Goal: Task Accomplishment & Management: Use online tool/utility

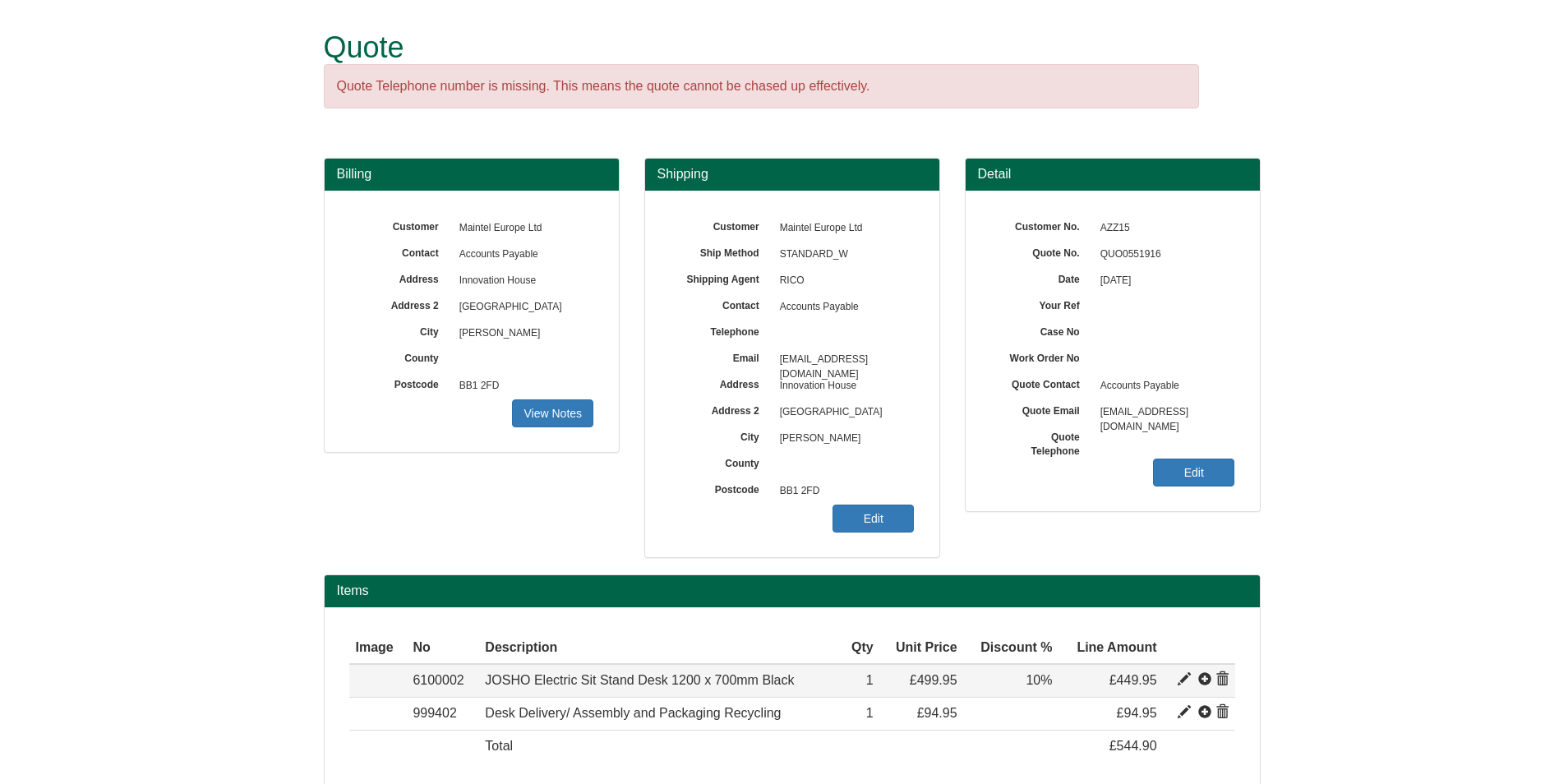
click at [1188, 682] on span at bounding box center [1184, 679] width 13 height 13
type input "JOSHO Electric Sit Stand Desk 1200 x 700mm Black"
type input "207.22"
type input "499.95"
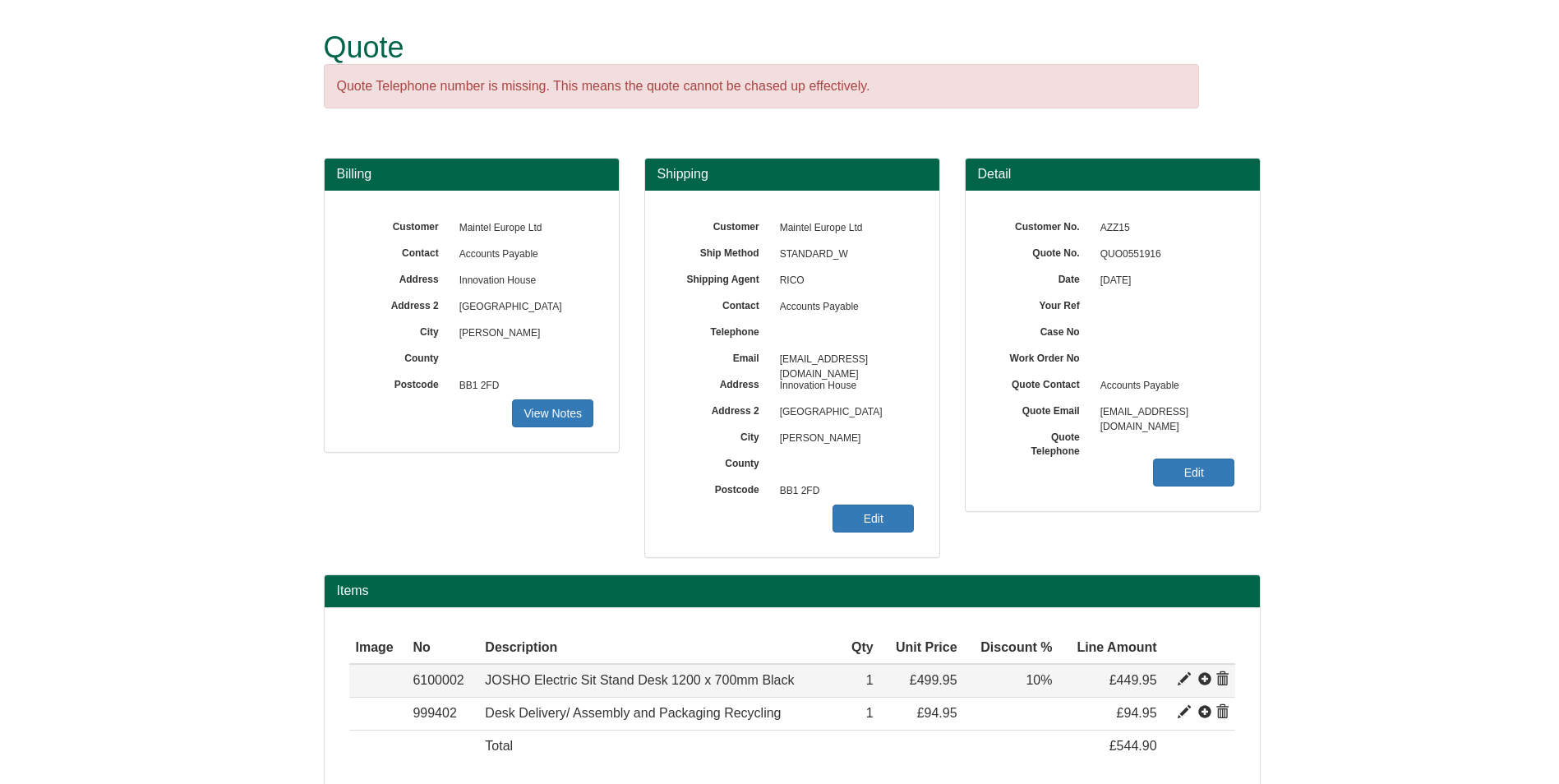
type input "1"
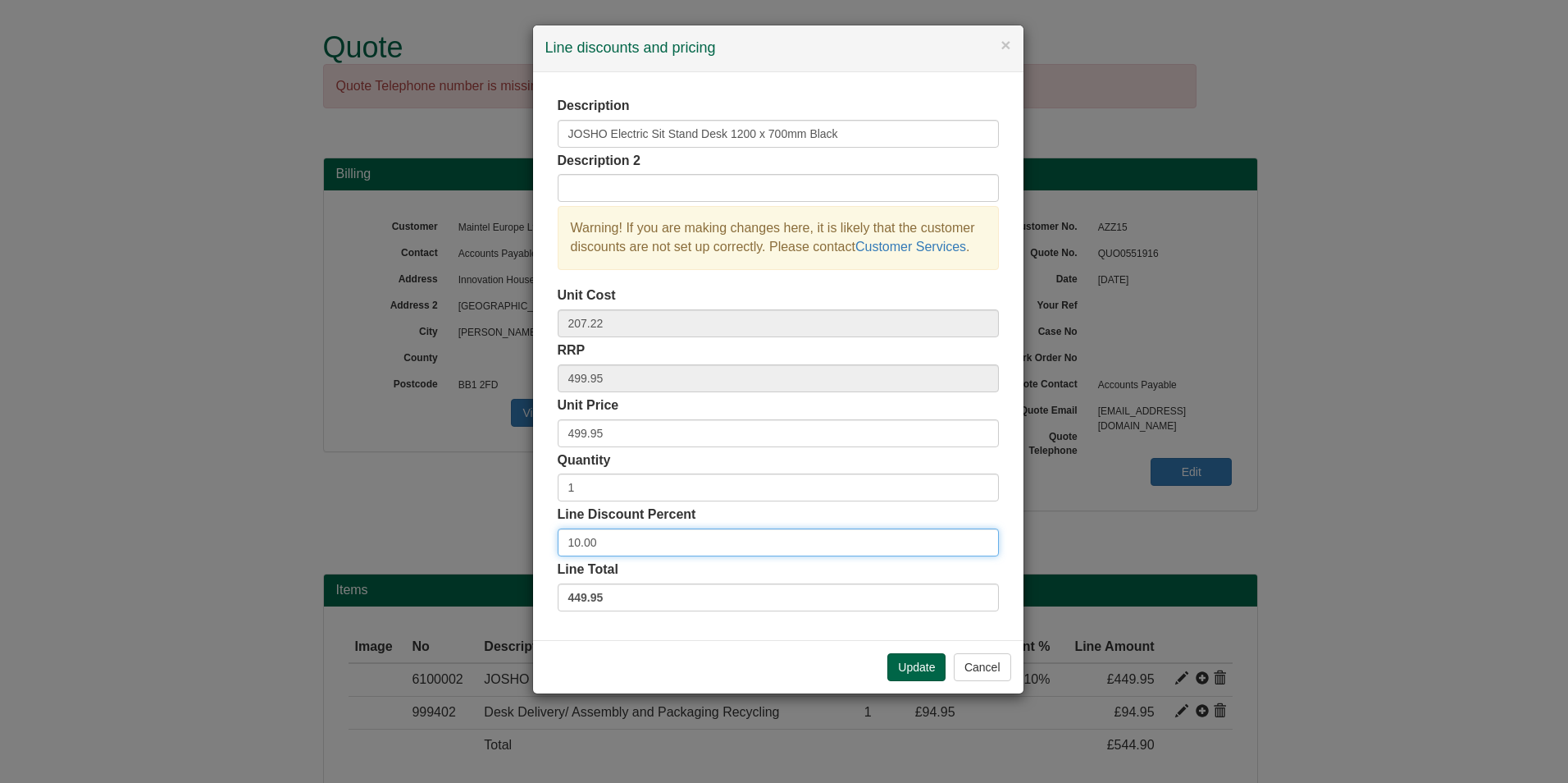
drag, startPoint x: 630, startPoint y: 555, endPoint x: 556, endPoint y: 548, distance: 74.3
click at [556, 548] on div "Description JOSHO Electric Sit Stand Desk 1200 x 700mm Black Description 2 Warn…" at bounding box center [778, 356] width 490 height 567
click at [904, 663] on button "Update" at bounding box center [916, 667] width 58 height 28
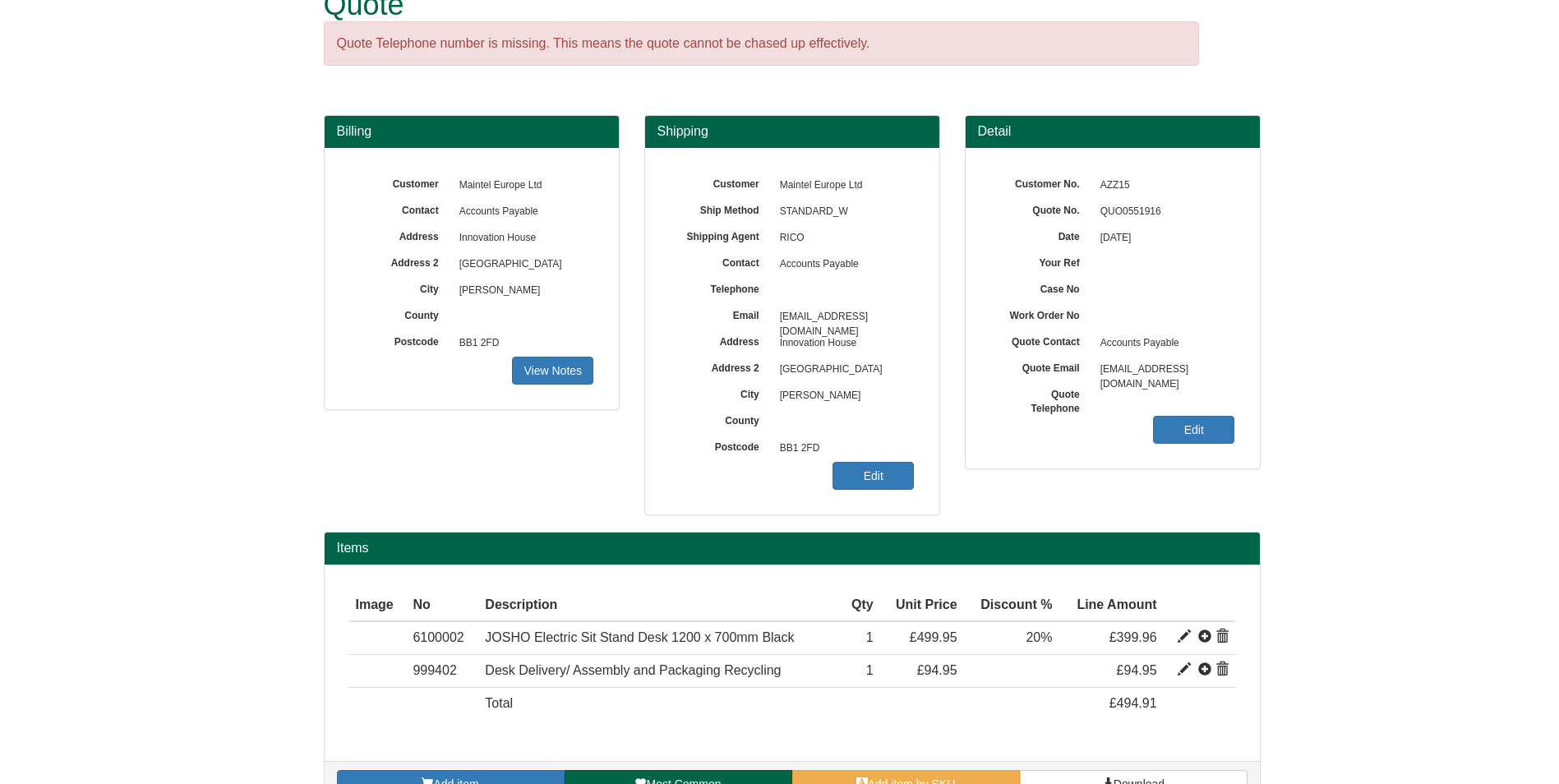
scroll to position [82, 0]
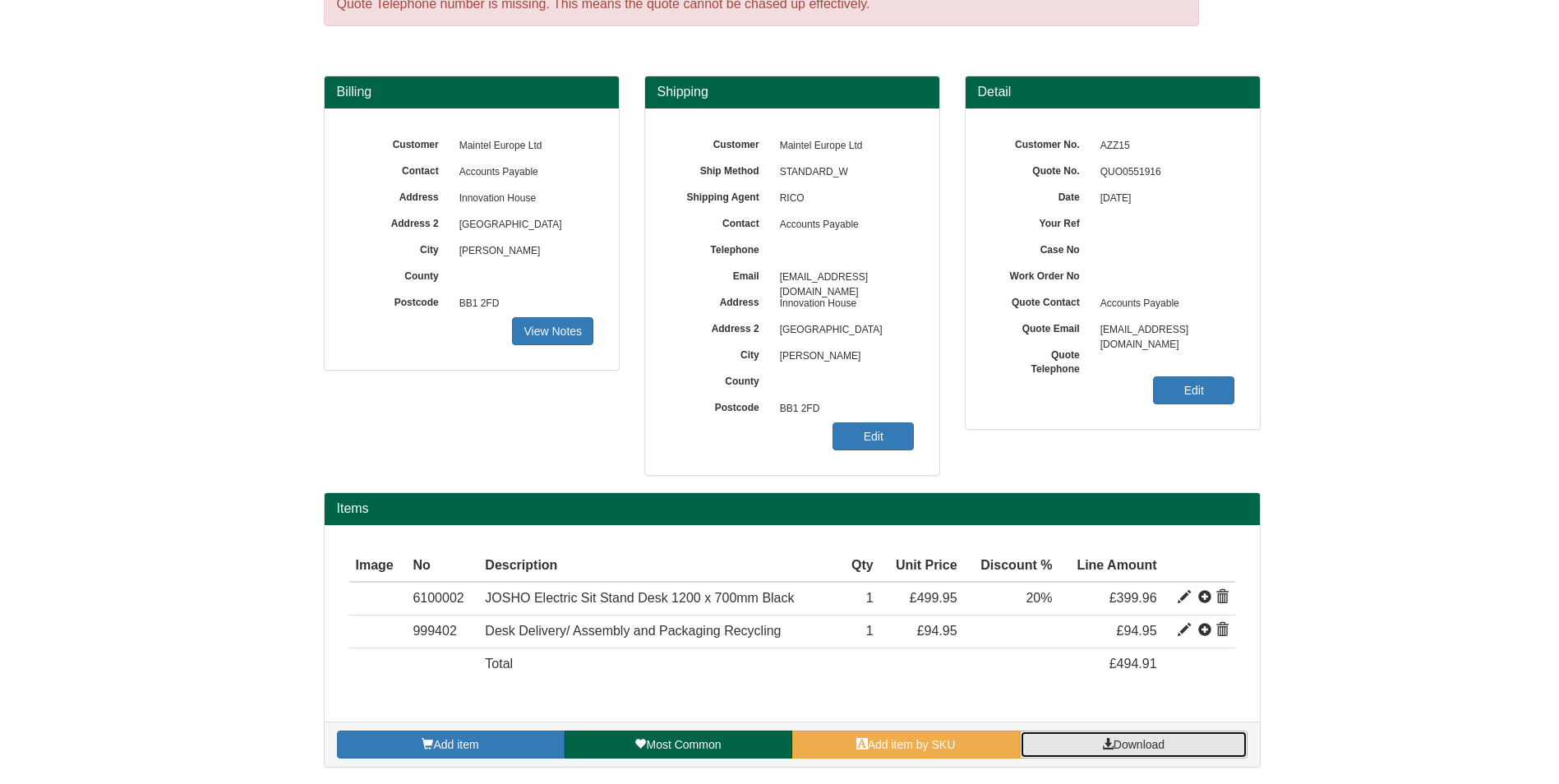
click at [1123, 749] on span "Download" at bounding box center [1138, 743] width 51 height 13
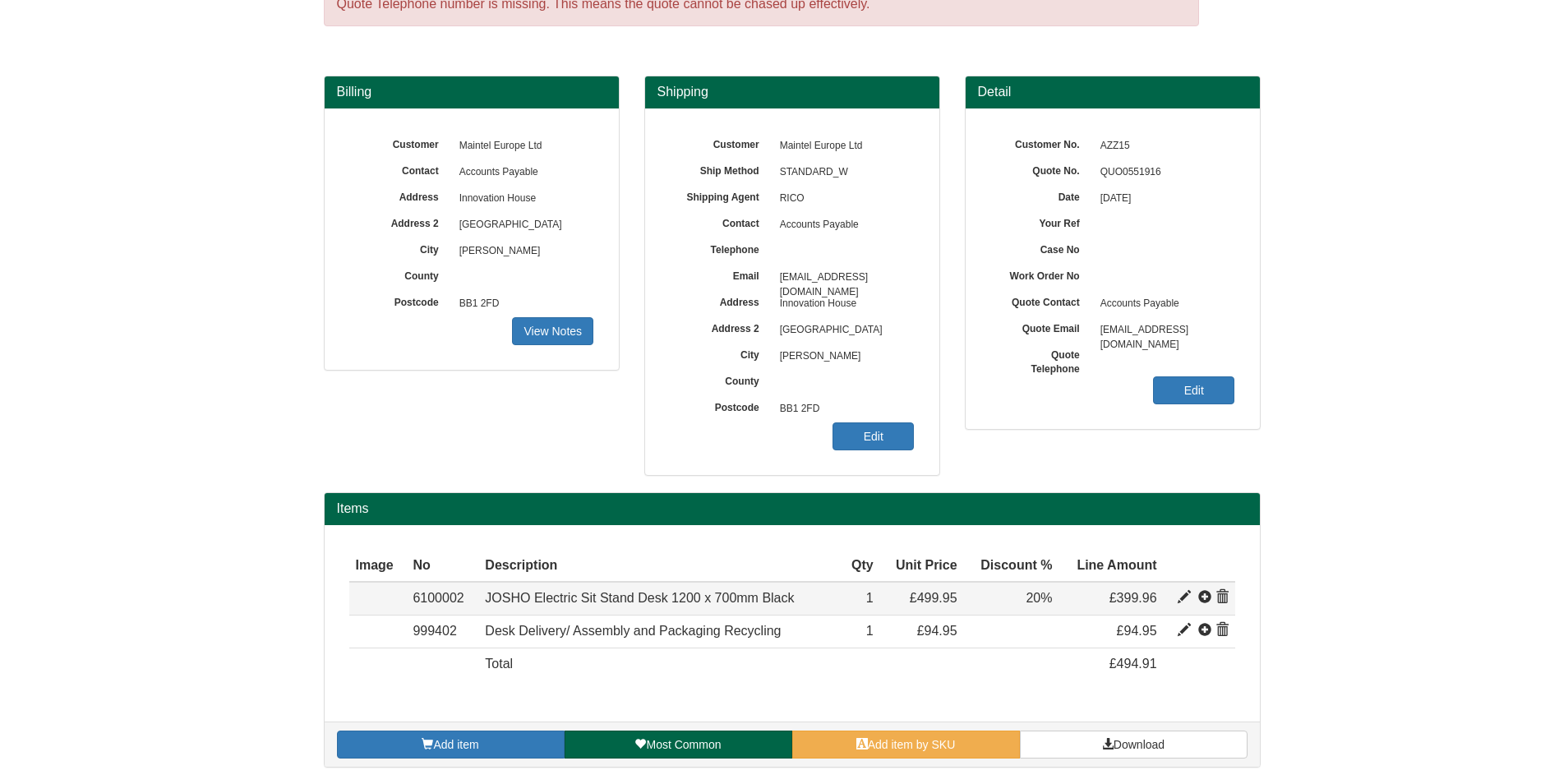
click at [1178, 600] on span at bounding box center [1184, 597] width 13 height 13
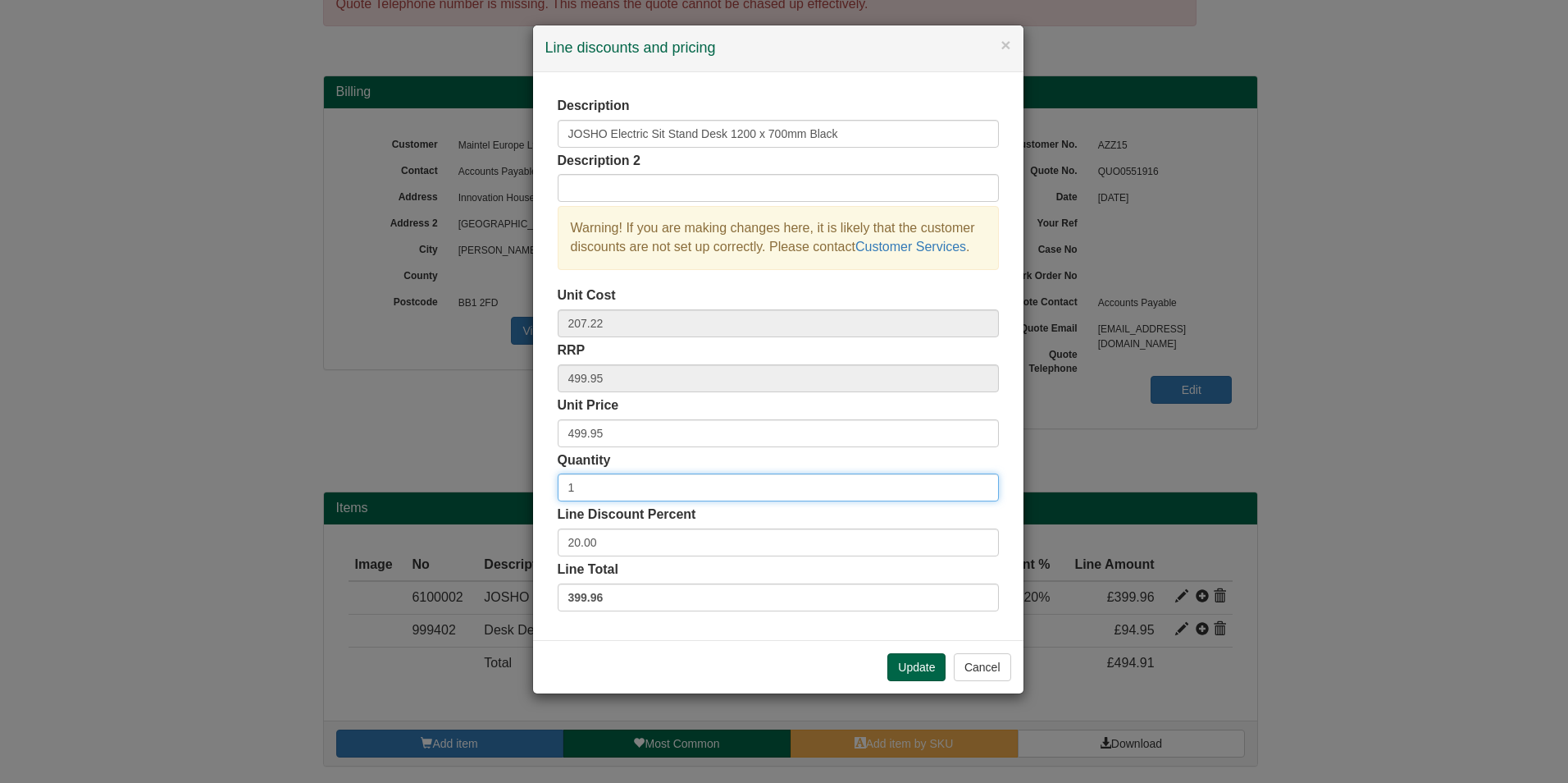
click at [631, 478] on input "1" at bounding box center [778, 487] width 441 height 28
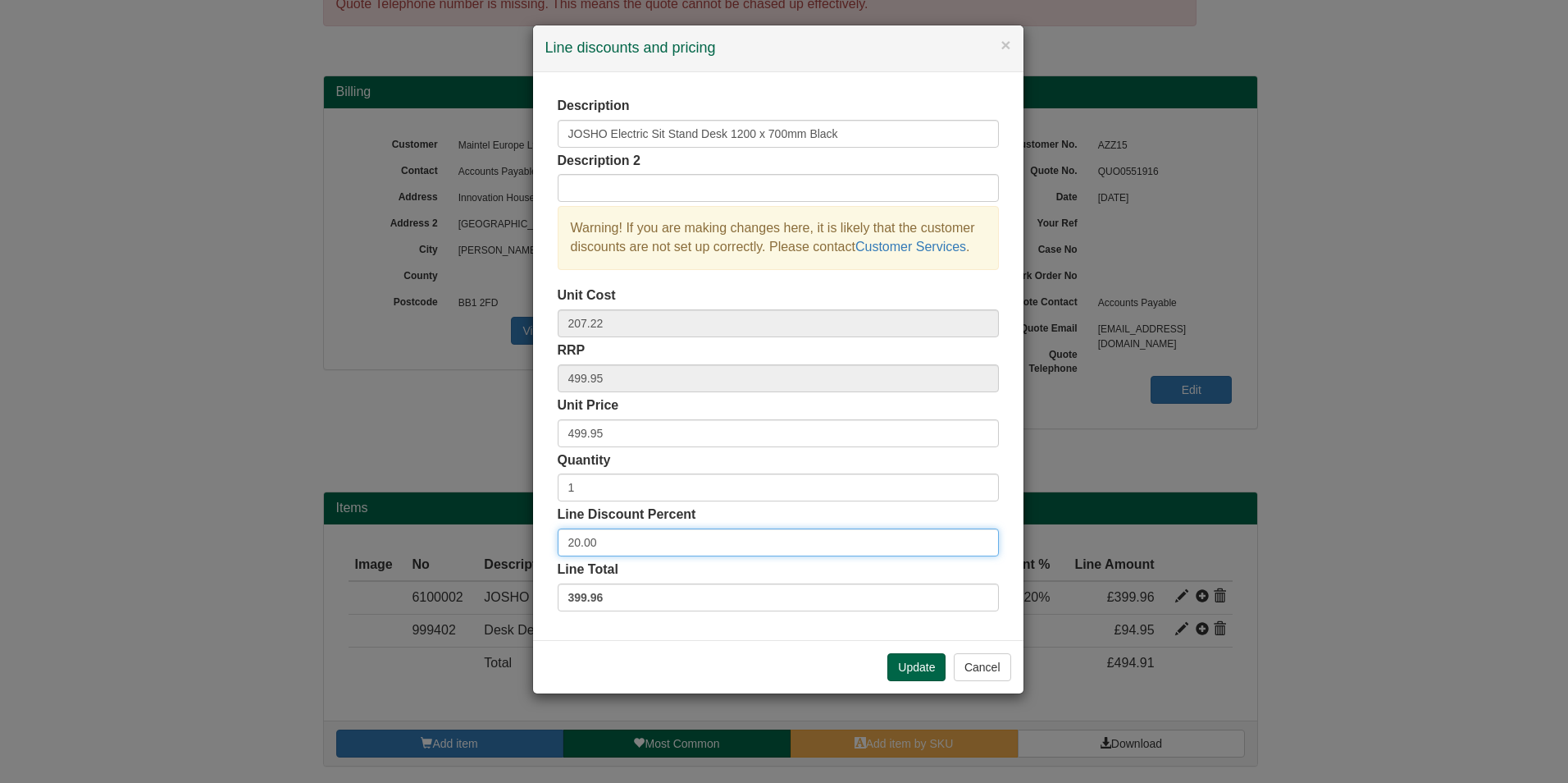
click at [786, 557] on input "20.00" at bounding box center [778, 542] width 441 height 28
click at [785, 541] on input "20.00" at bounding box center [778, 542] width 441 height 28
click at [928, 663] on button "Update" at bounding box center [916, 667] width 58 height 28
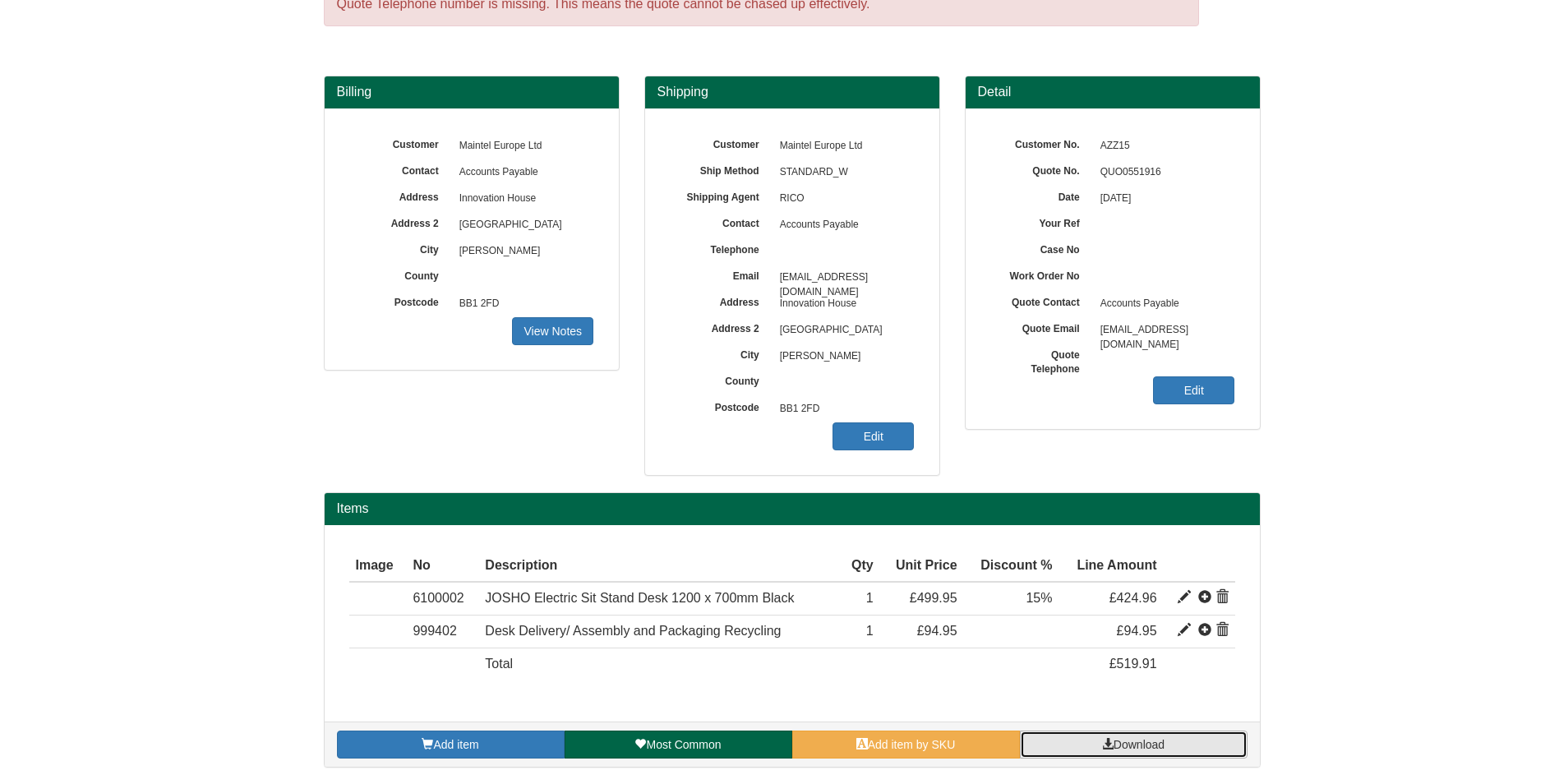
click at [1142, 741] on span "Download" at bounding box center [1138, 743] width 51 height 13
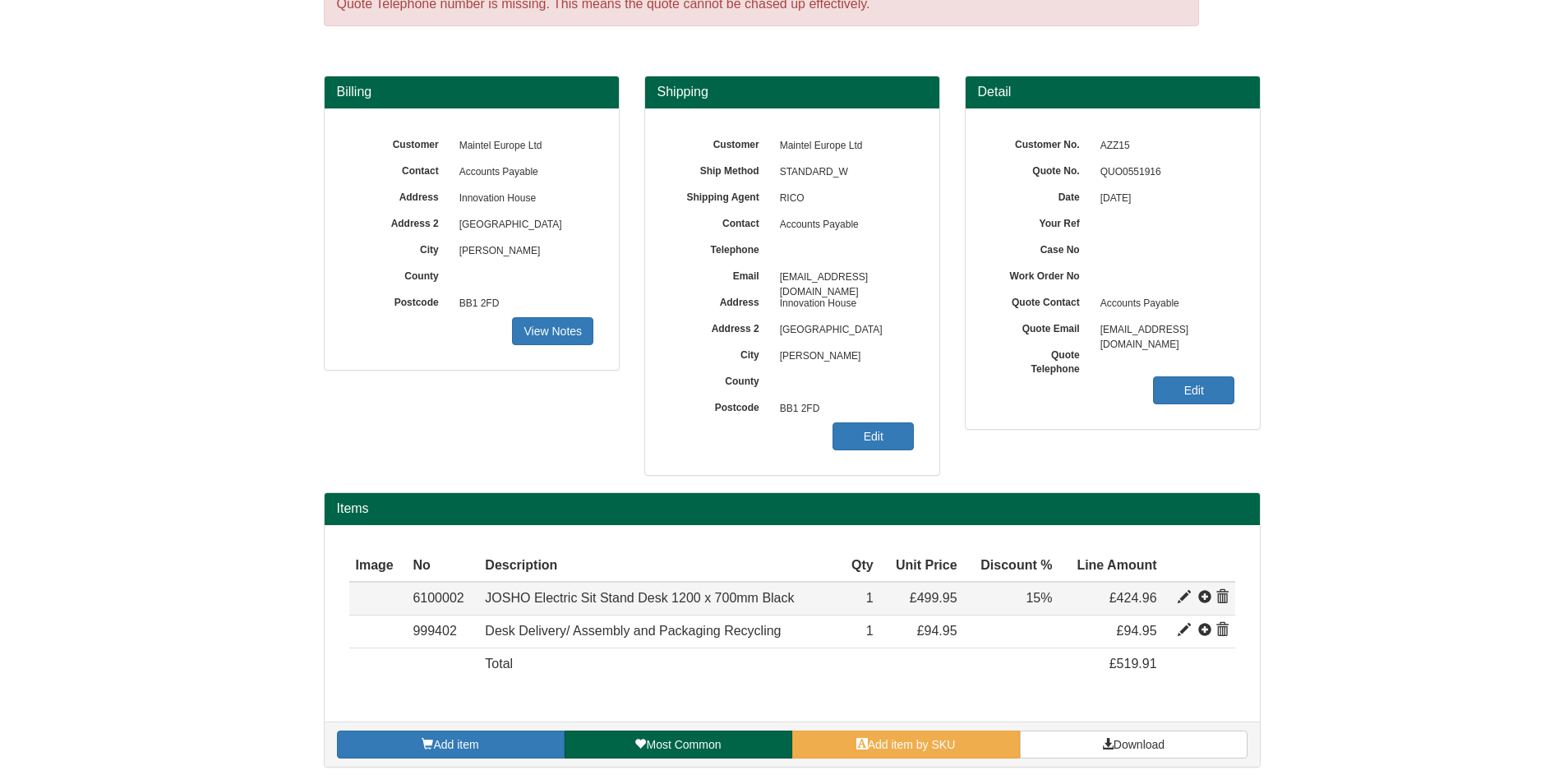
click at [1184, 600] on span at bounding box center [1184, 597] width 13 height 13
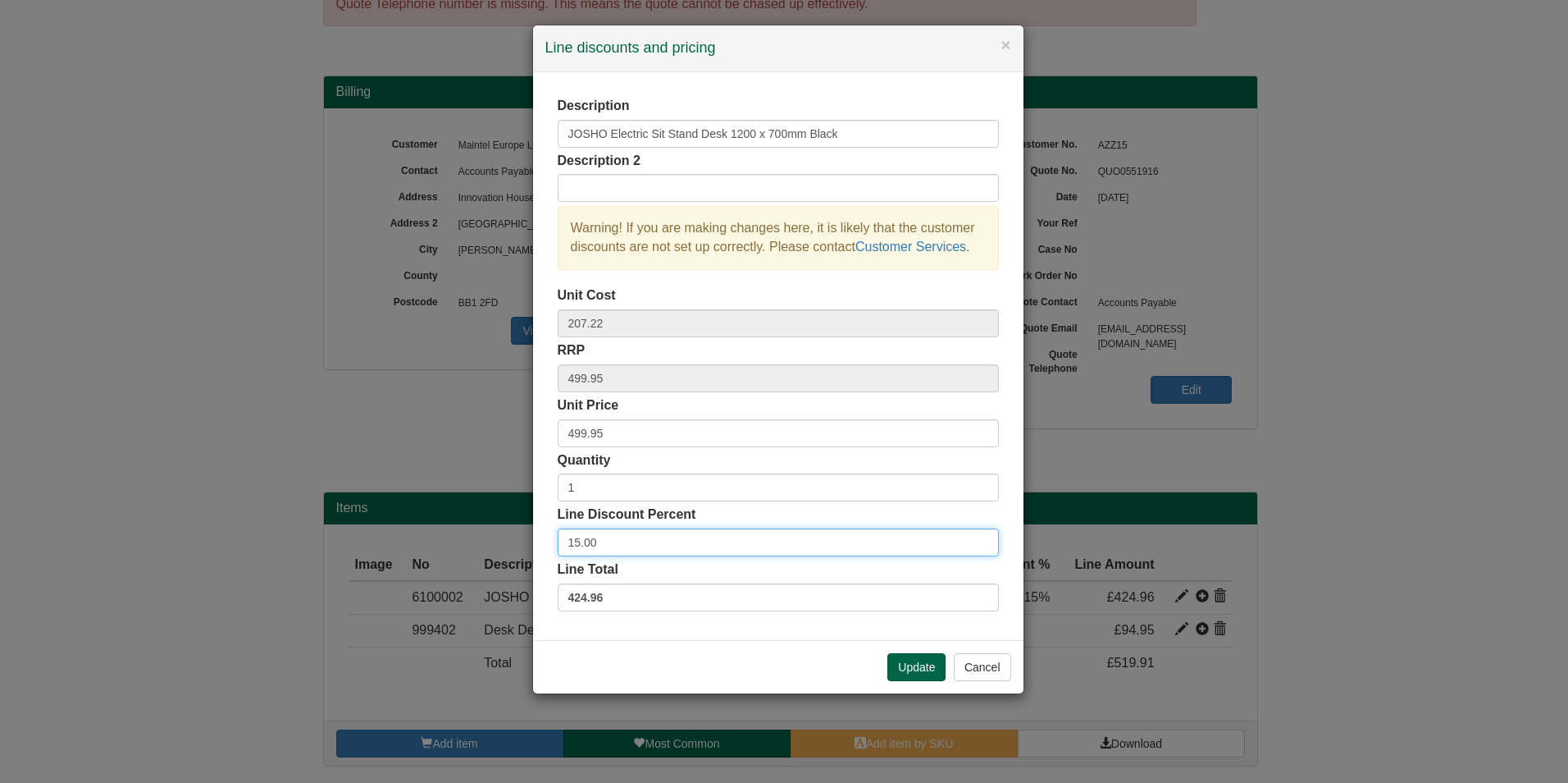
drag, startPoint x: 627, startPoint y: 538, endPoint x: 750, endPoint y: 459, distance: 146.2
click at [464, 524] on div "× Line discounts and pricing Description JOSHO Electric Sit Stand Desk 1200 x 7…" at bounding box center [784, 392] width 1568 height 783
click at [902, 663] on button "Update" at bounding box center [916, 667] width 58 height 28
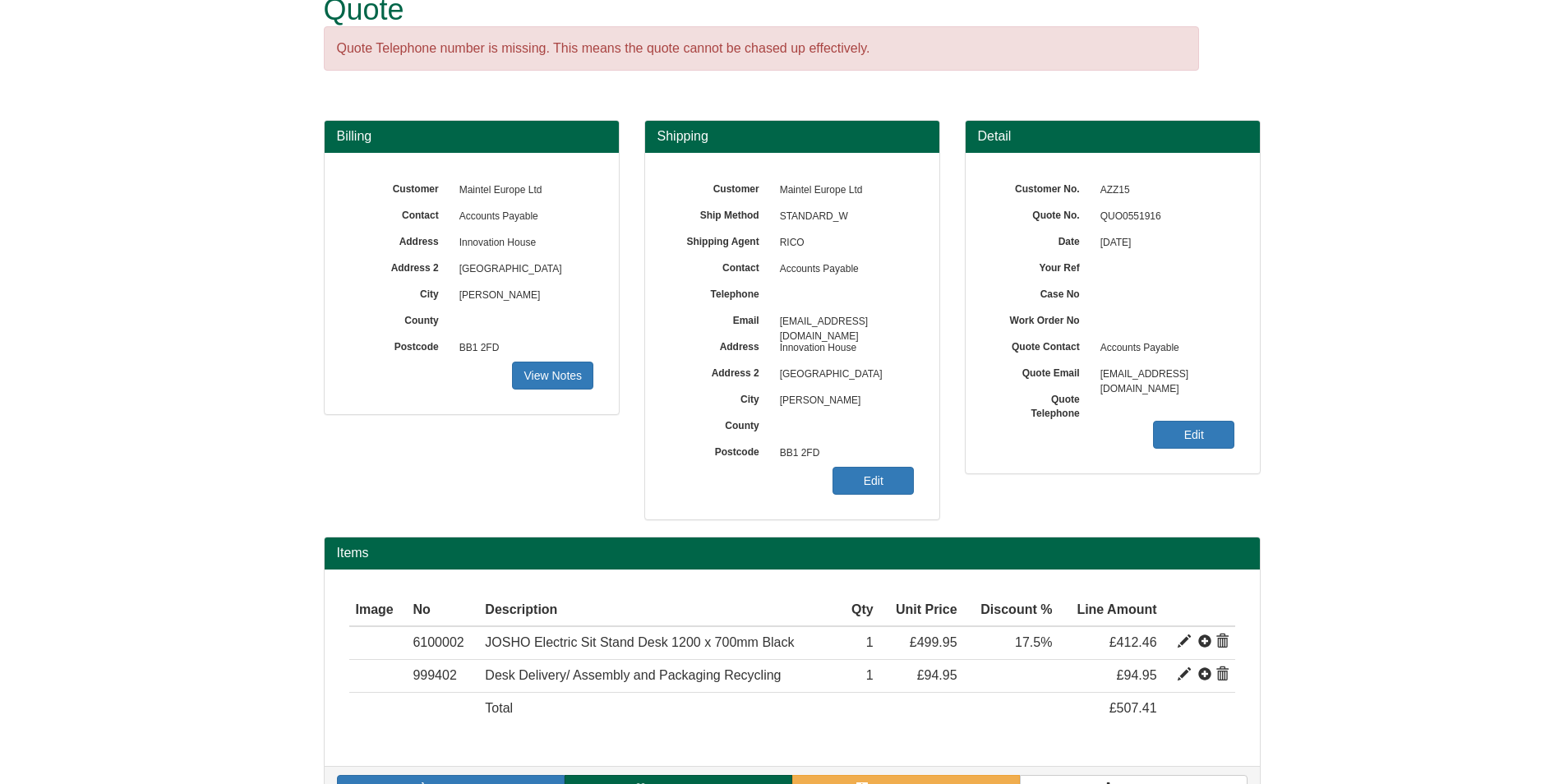
scroll to position [0, 0]
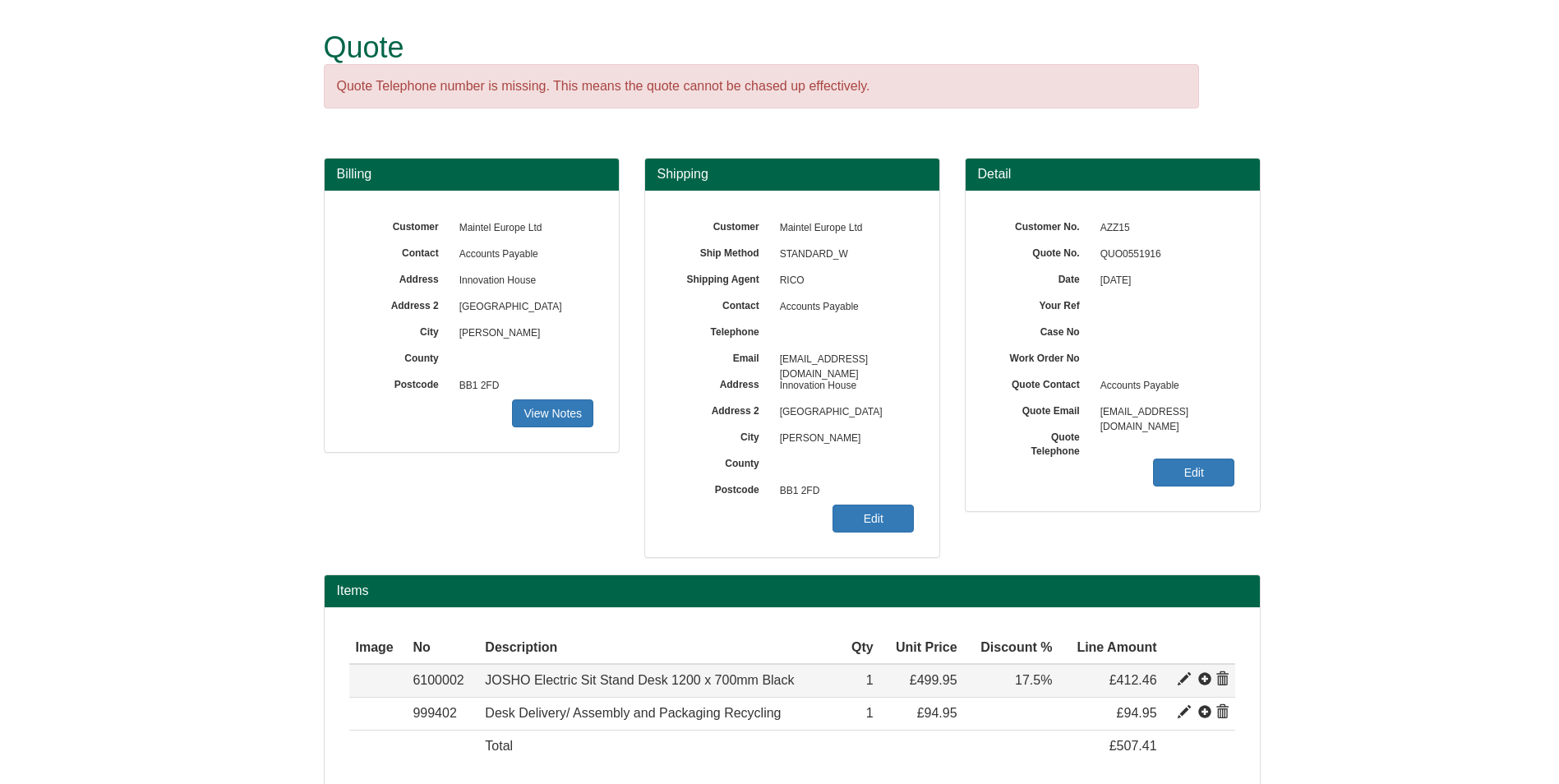
click at [1177, 684] on td at bounding box center [1199, 680] width 71 height 33
click at [1185, 674] on span at bounding box center [1184, 679] width 13 height 13
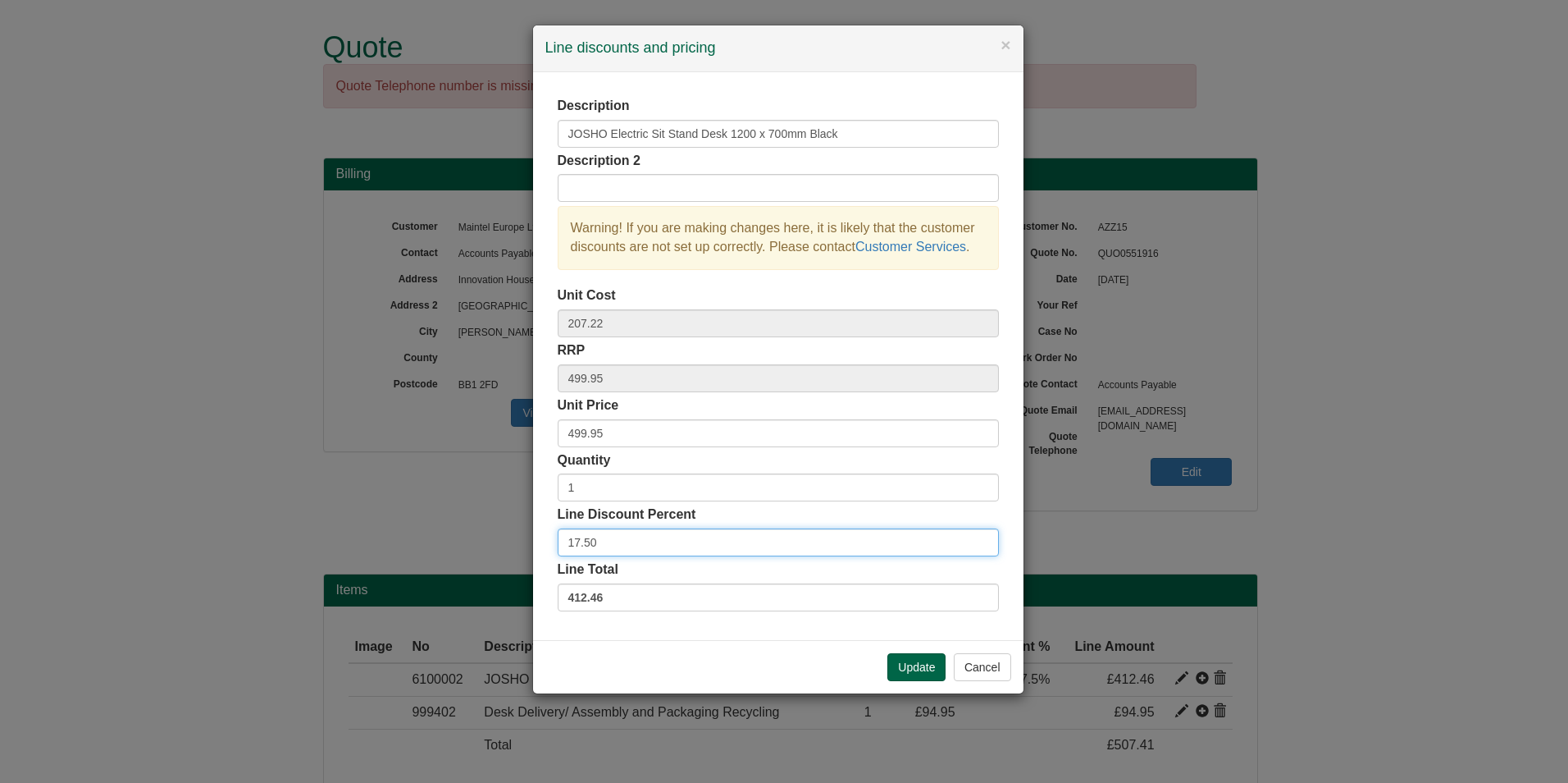
click at [740, 539] on input "17.50" at bounding box center [778, 542] width 441 height 28
type input "15"
click at [911, 663] on button "Update" at bounding box center [916, 667] width 58 height 28
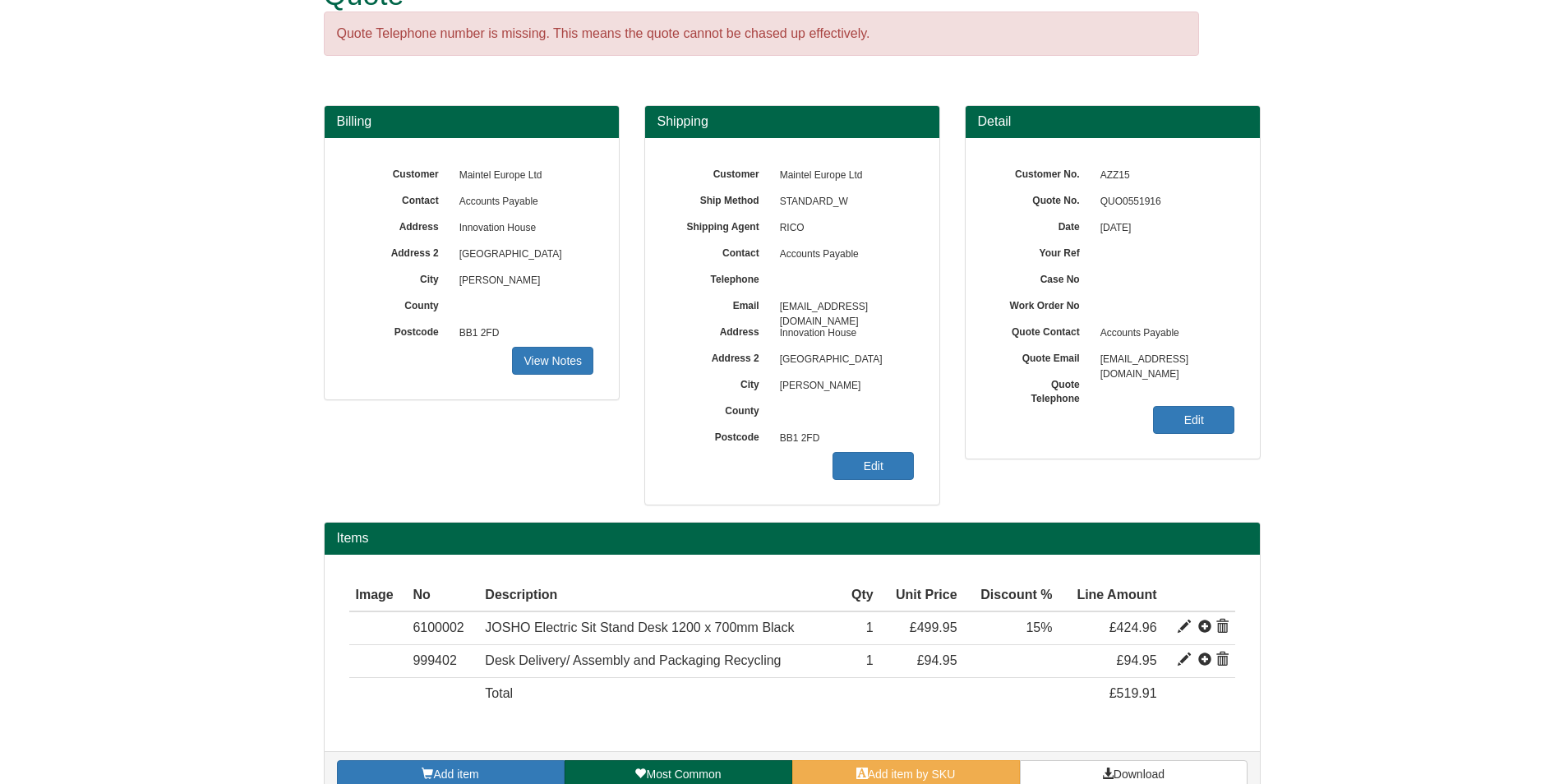
scroll to position [82, 0]
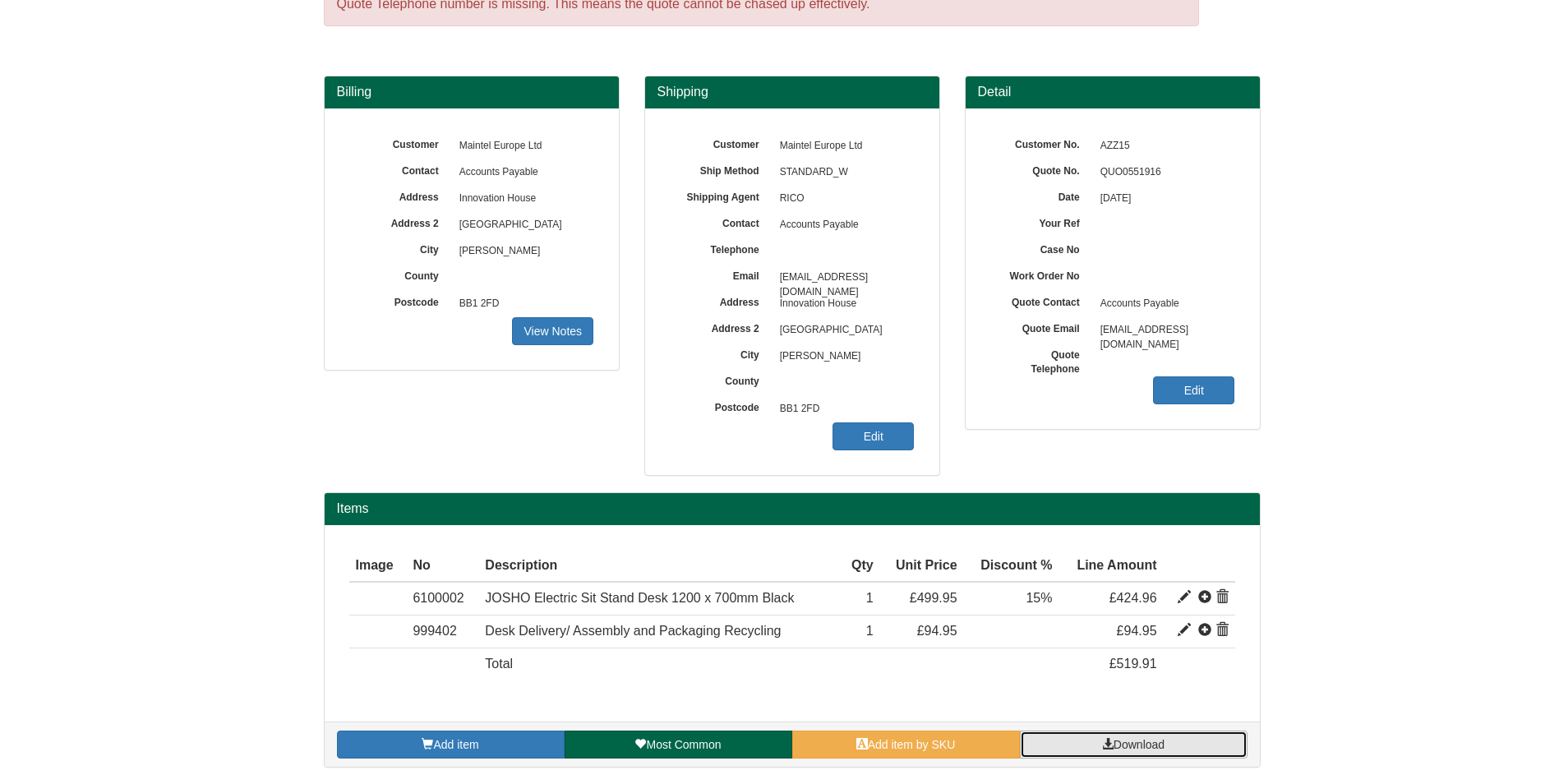
click at [1178, 747] on link "Download" at bounding box center [1134, 744] width 228 height 28
